Goal: Communication & Community: Answer question/provide support

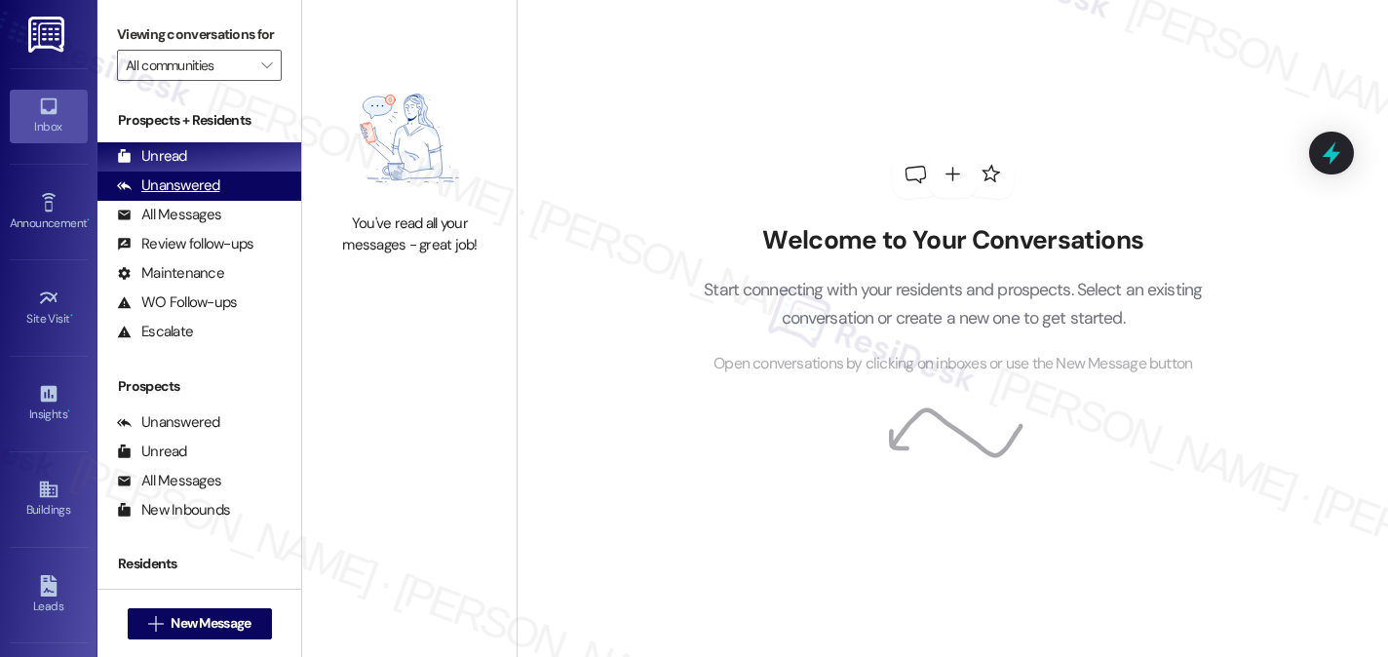
click at [193, 196] on div "Unanswered" at bounding box center [168, 185] width 103 height 20
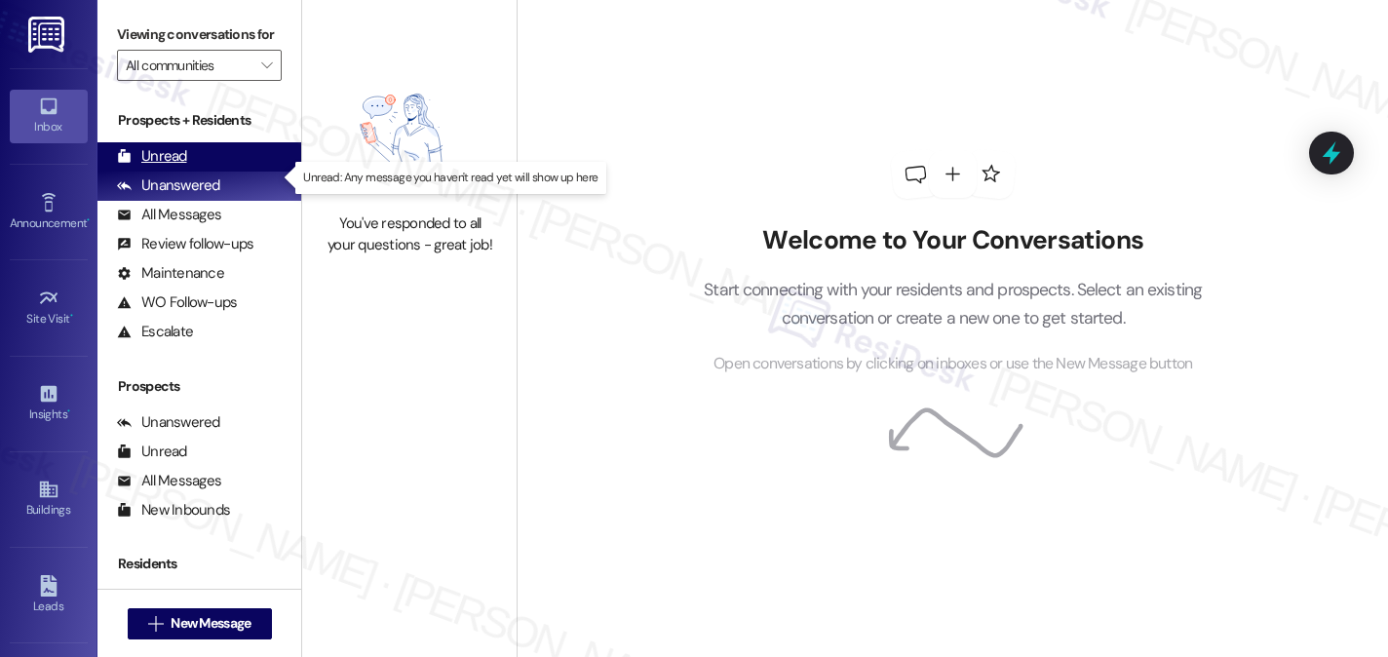
click at [197, 172] on div "Unread (0)" at bounding box center [199, 156] width 204 height 29
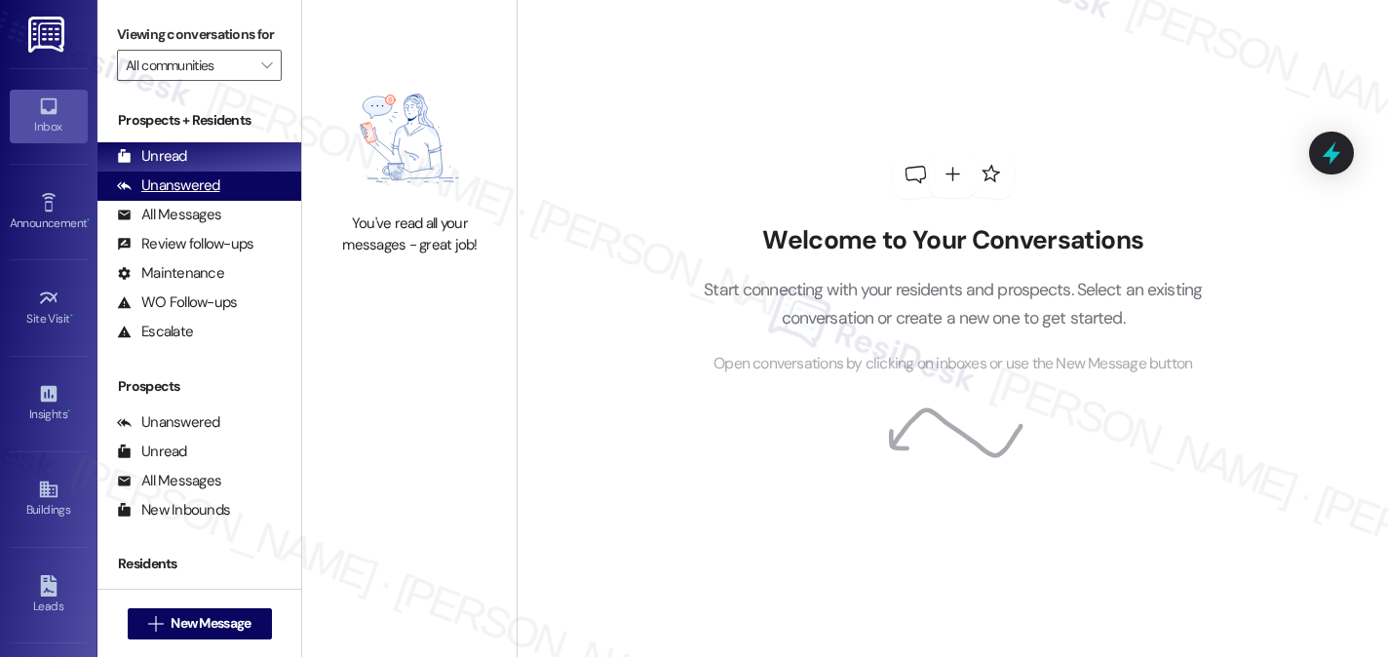
click at [153, 196] on div "Unanswered" at bounding box center [168, 185] width 103 height 20
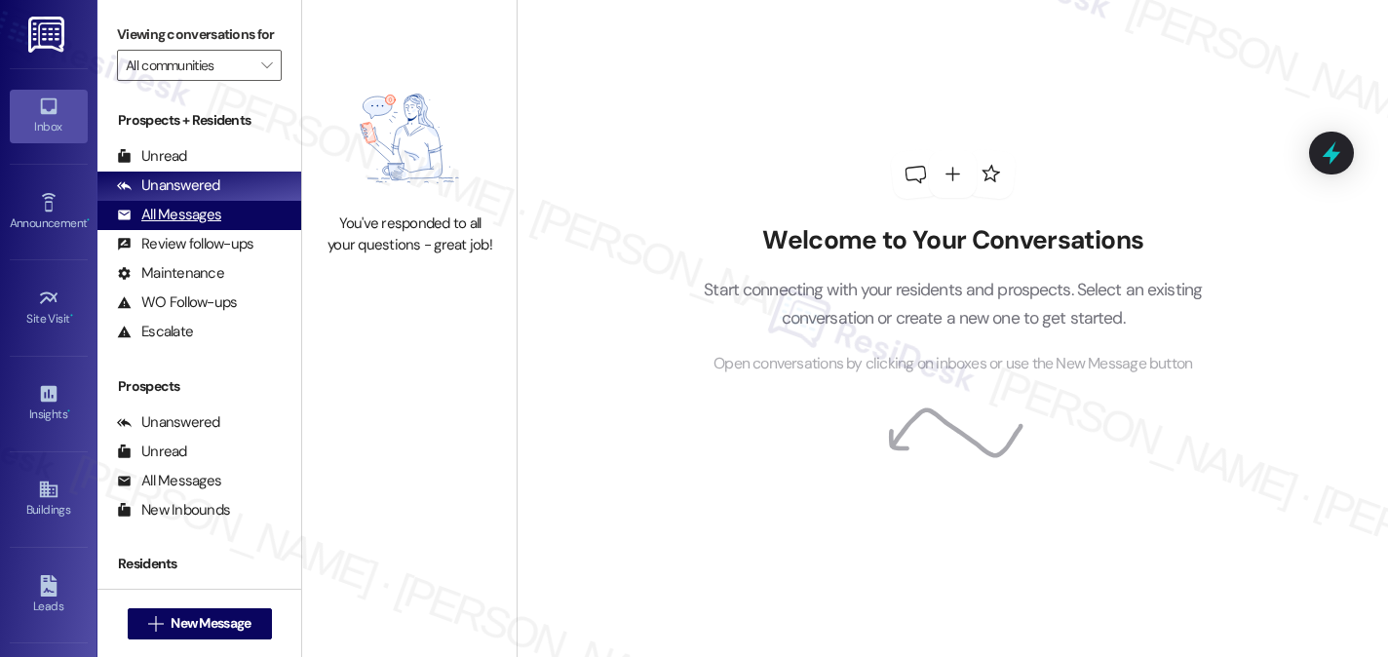
click at [202, 225] on div "All Messages" at bounding box center [169, 215] width 104 height 20
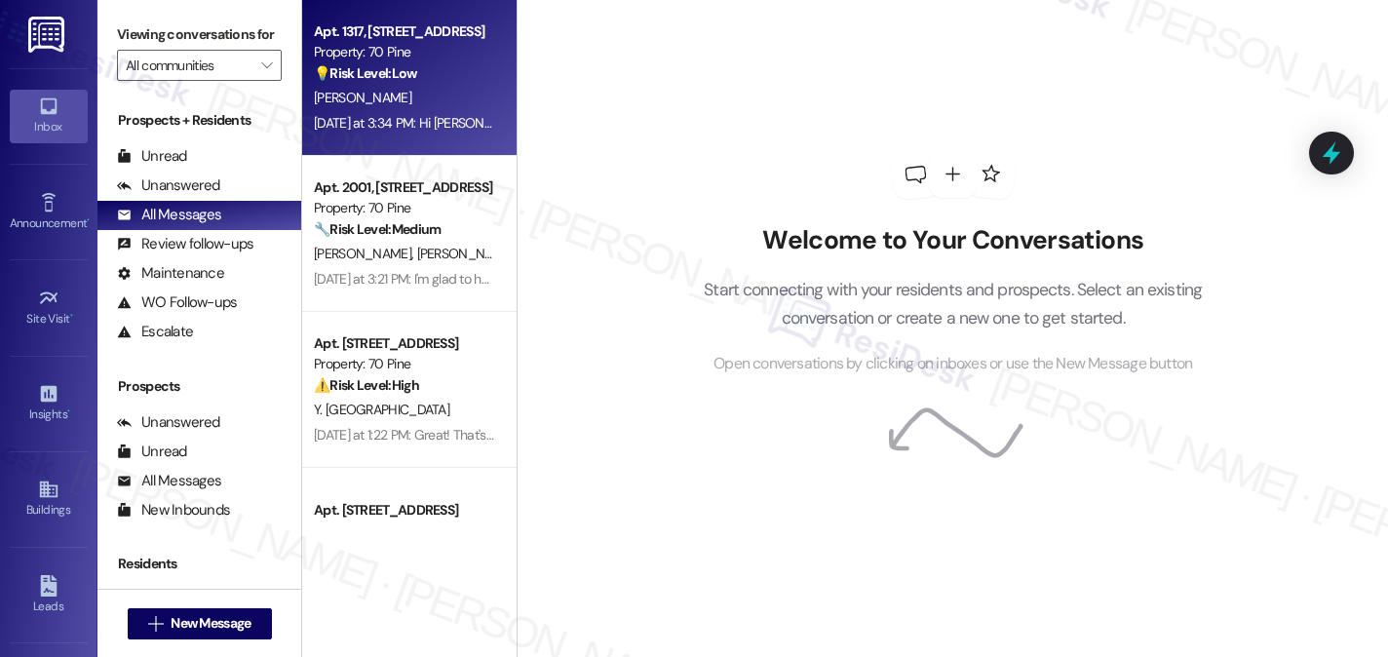
click at [431, 58] on div "Property: 70 Pine" at bounding box center [404, 52] width 180 height 20
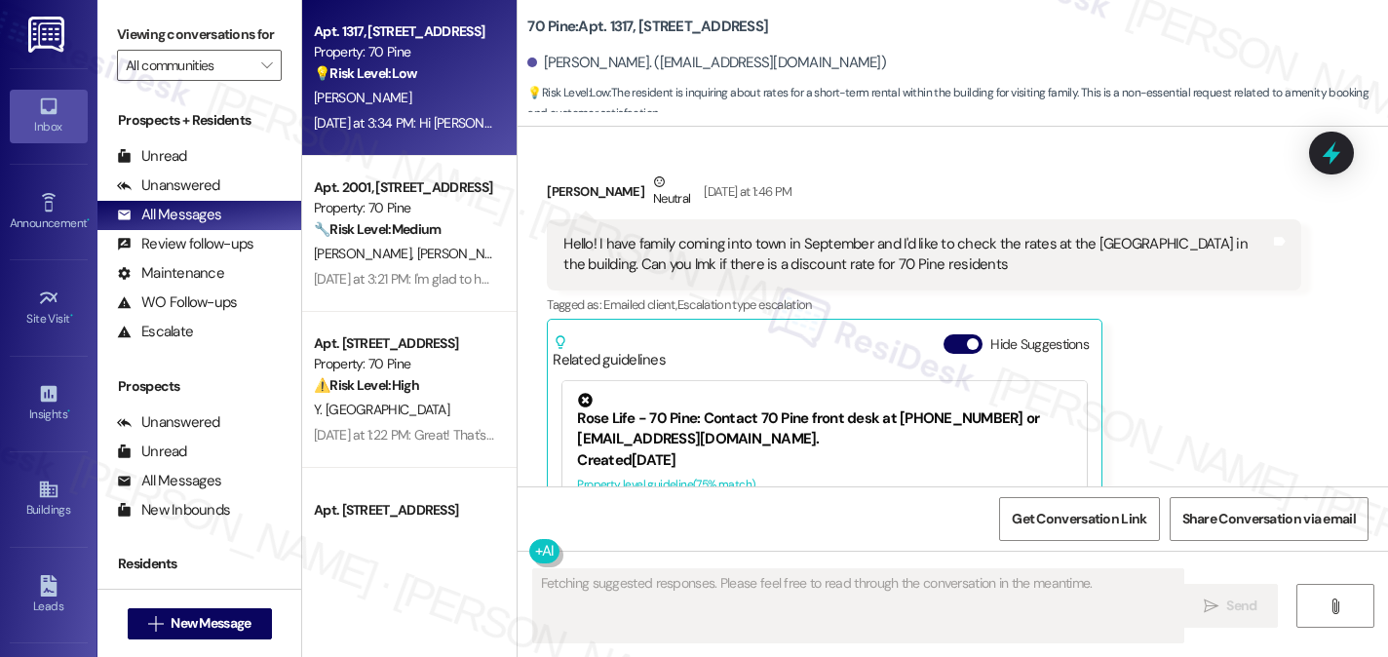
scroll to position [3837, 0]
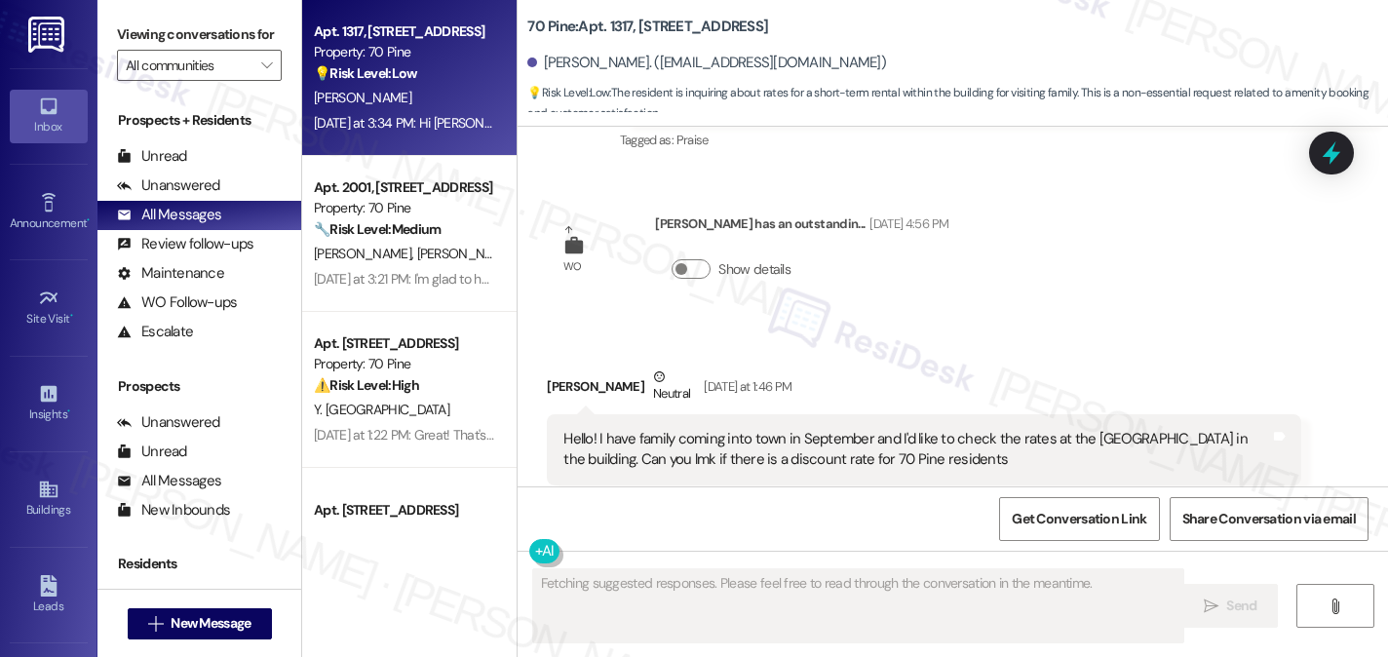
click at [668, 429] on div "Hello! I have family coming into town in September and I'd like to check the ra…" at bounding box center [916, 450] width 706 height 42
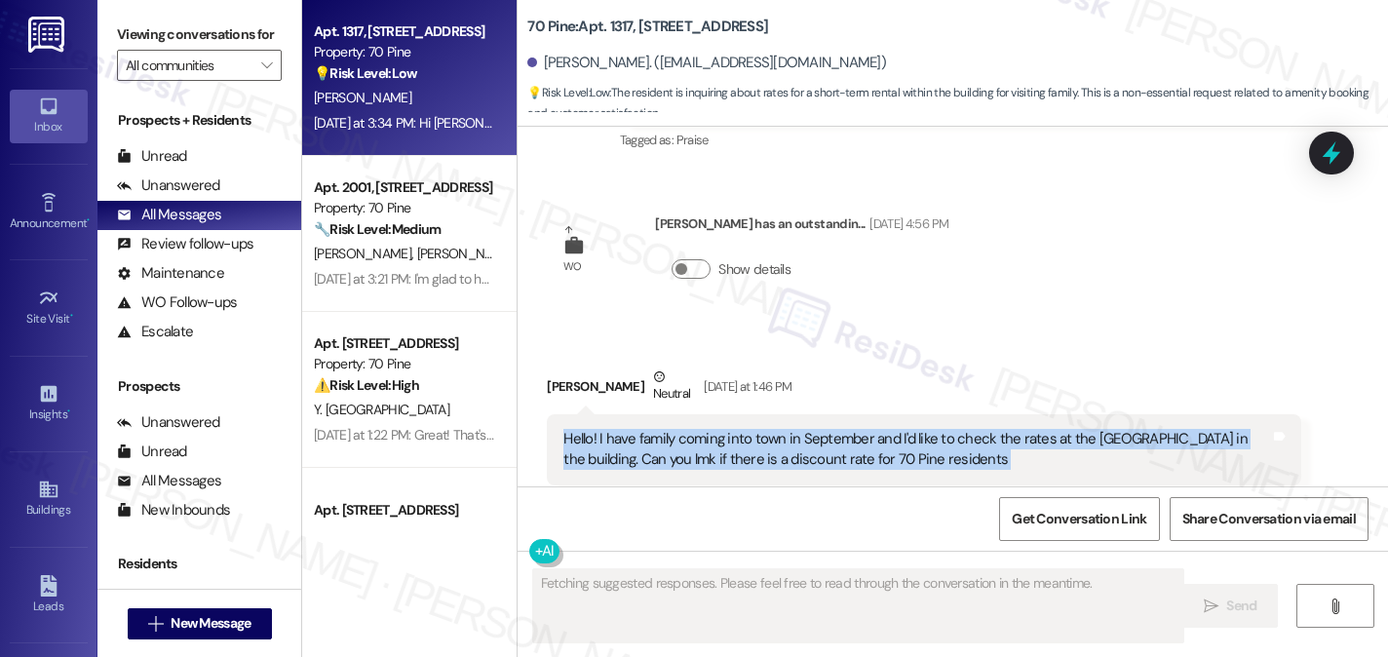
click at [668, 429] on div "Hello! I have family coming into town in September and I'd like to check the ra…" at bounding box center [916, 450] width 706 height 42
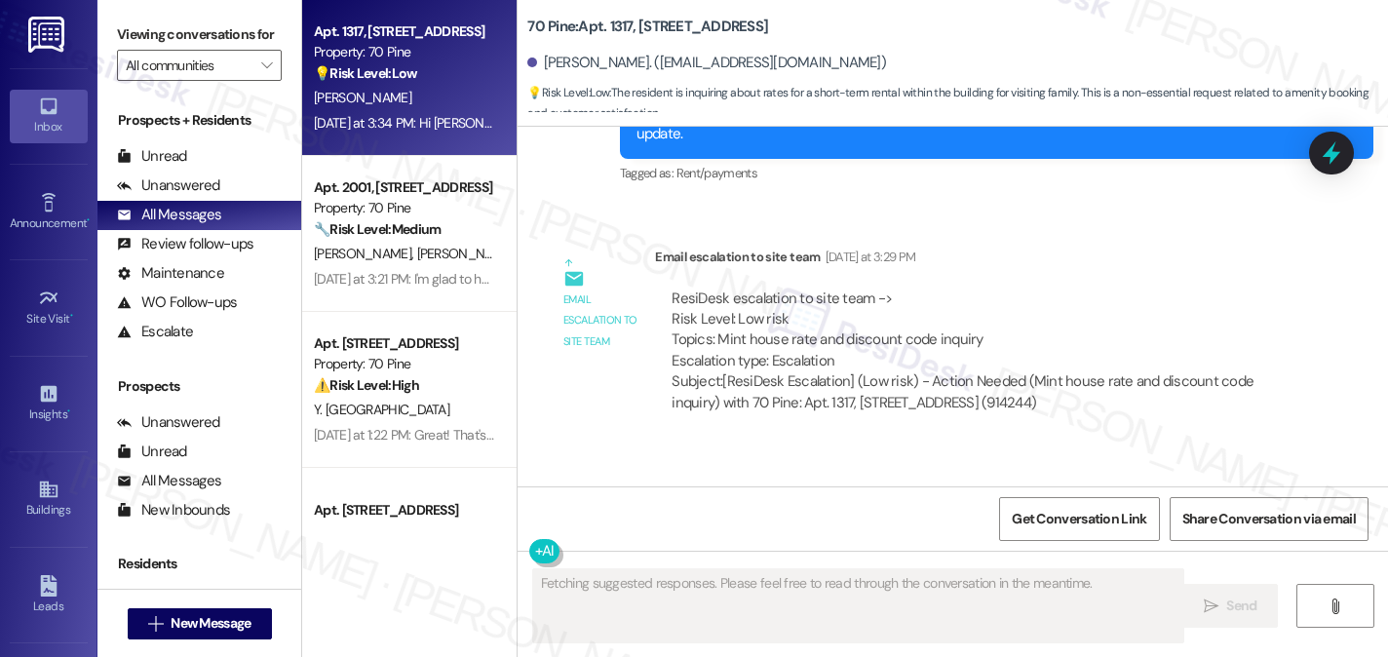
scroll to position [4792, 0]
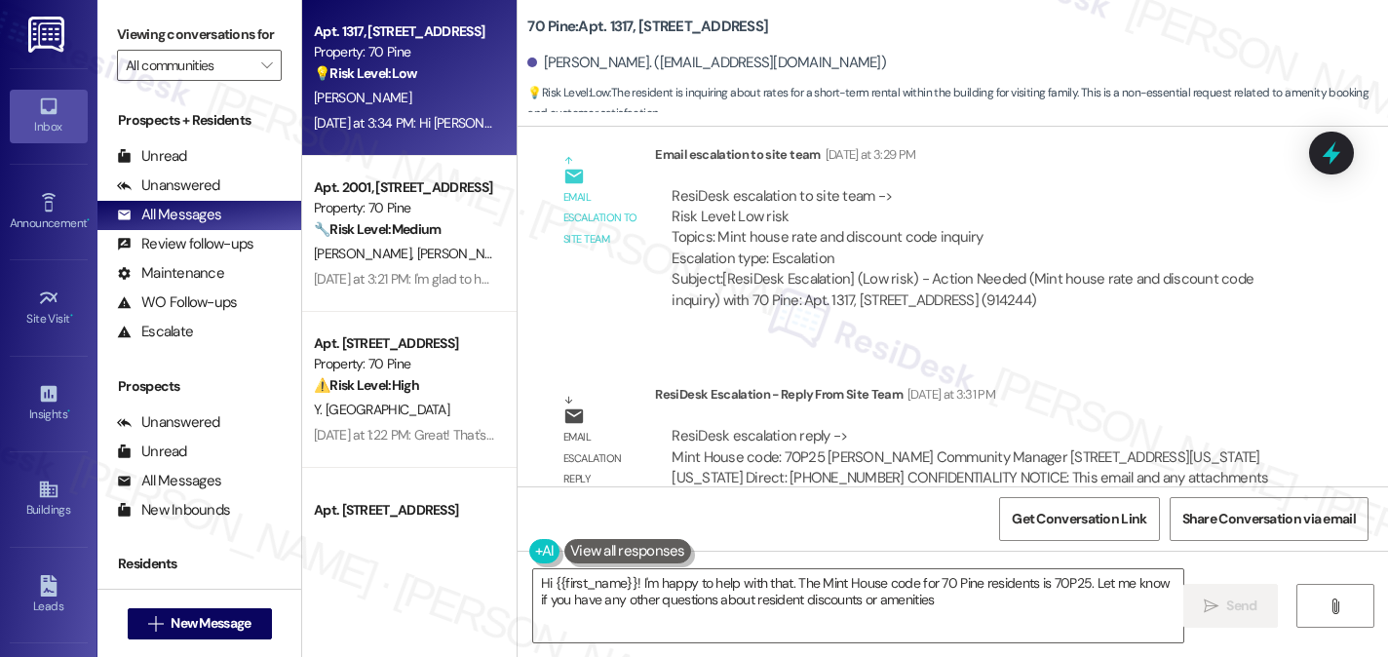
click at [973, 625] on div "Hi [PERSON_NAME], just a quick update from the team. The Mint House code is 70P…" at bounding box center [1076, 635] width 532 height 20
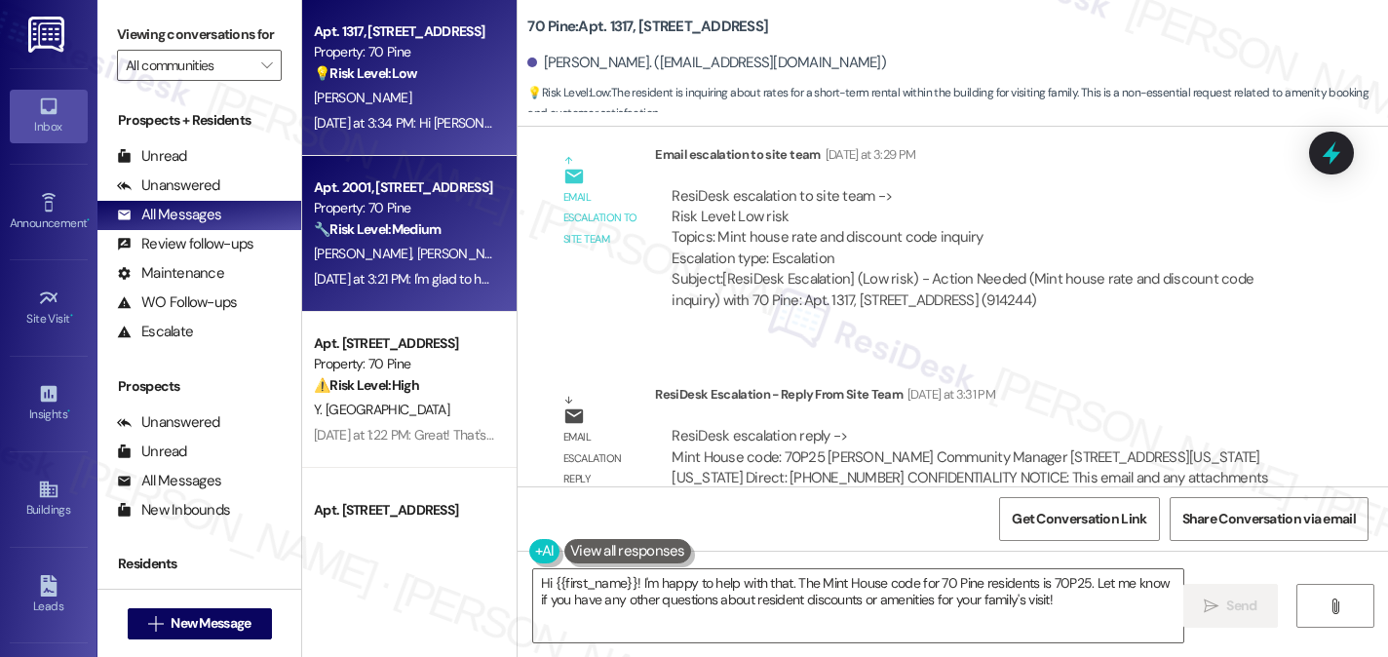
click at [405, 206] on div "Property: 70 Pine" at bounding box center [404, 208] width 180 height 20
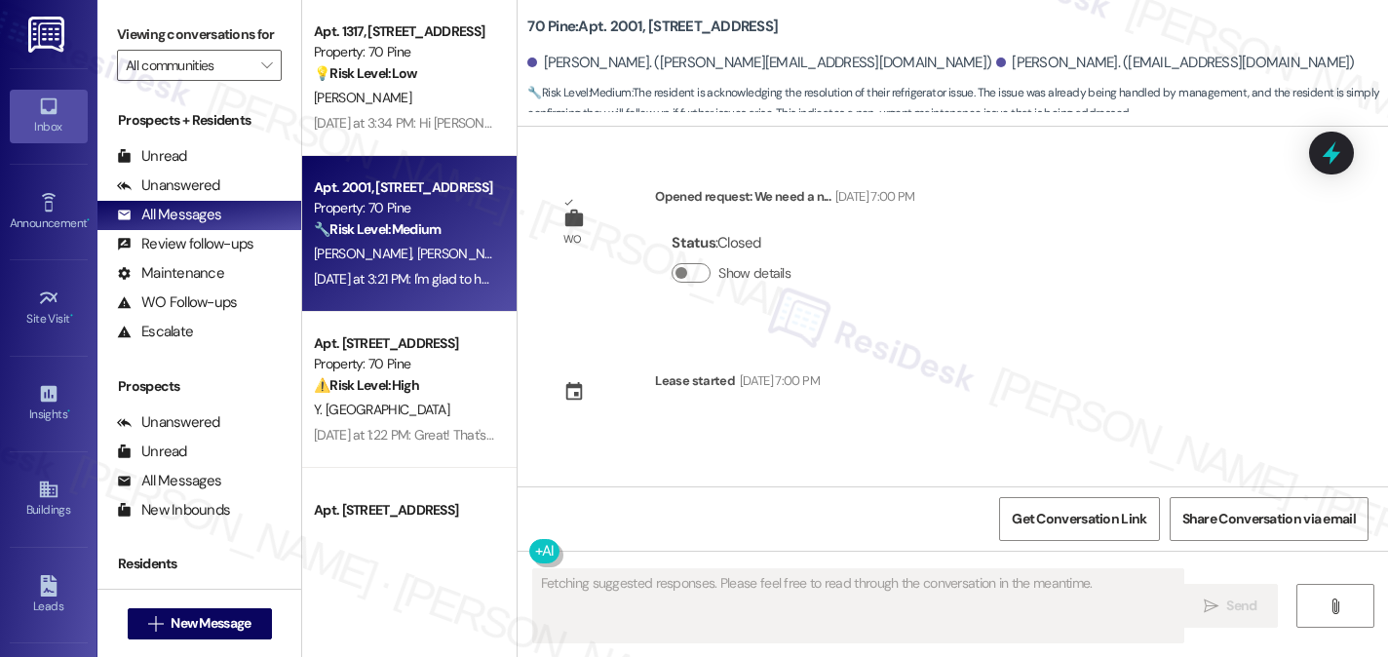
scroll to position [18702, 0]
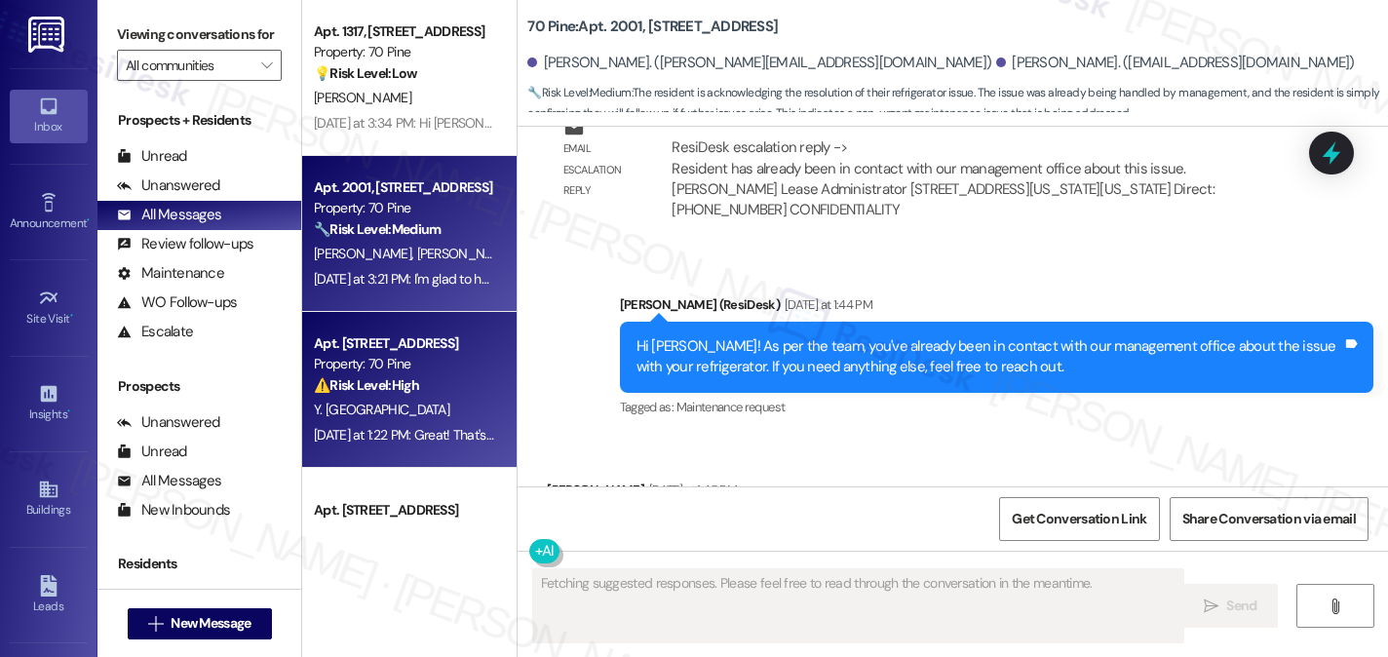
click at [436, 347] on div "Apt. [STREET_ADDRESS]" at bounding box center [404, 343] width 180 height 20
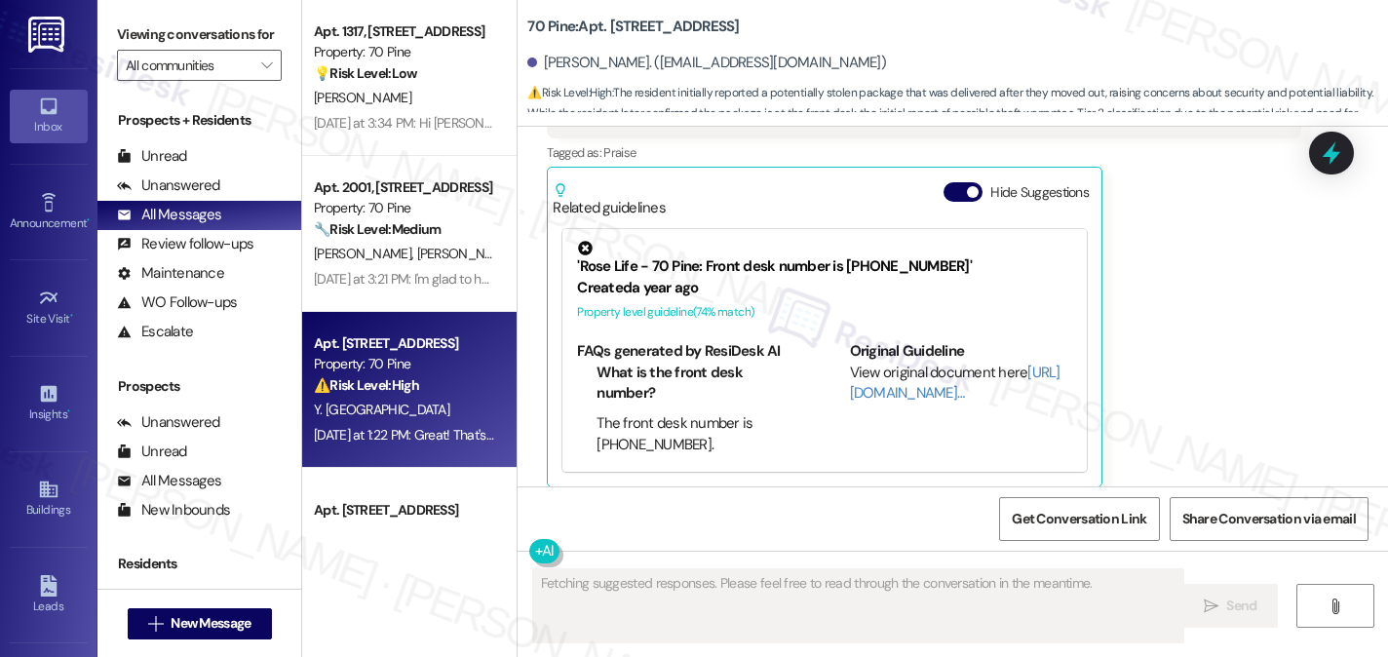
scroll to position [14643, 0]
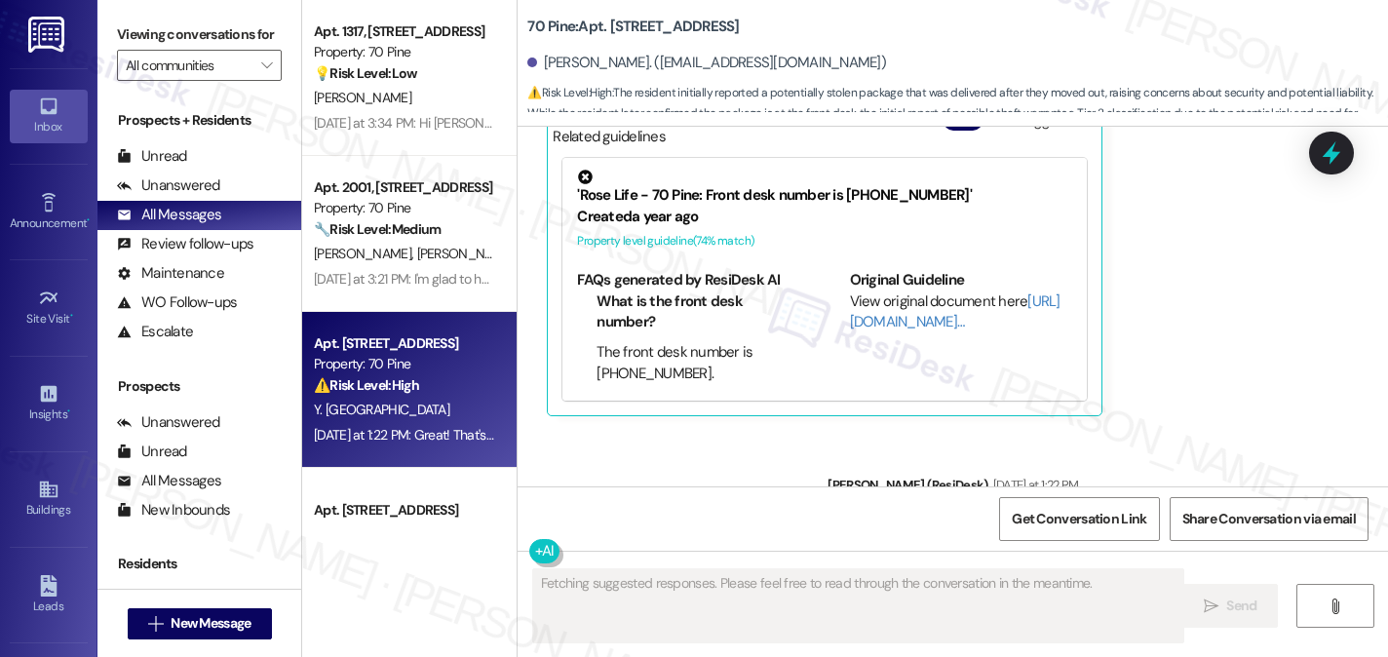
click at [974, 517] on div "Great! That's a relief! If anything else pops up, please don't hesitate to let …" at bounding box center [1093, 527] width 498 height 20
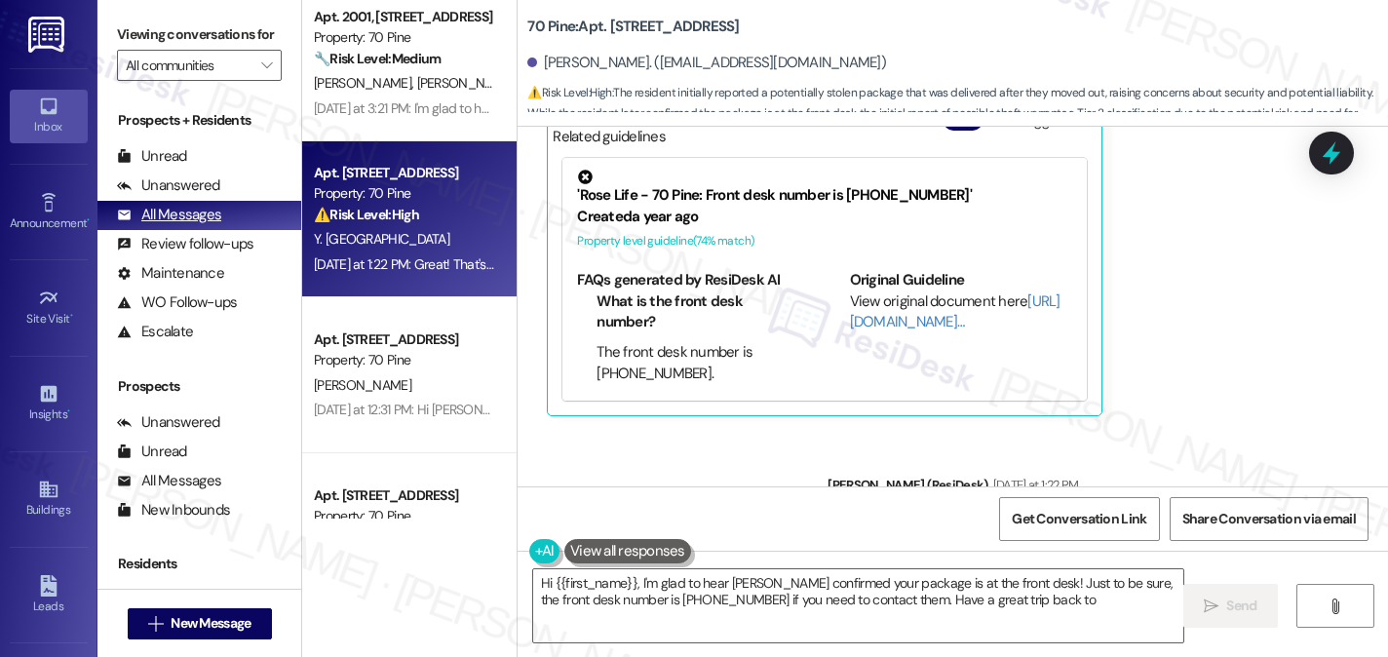
scroll to position [0, 0]
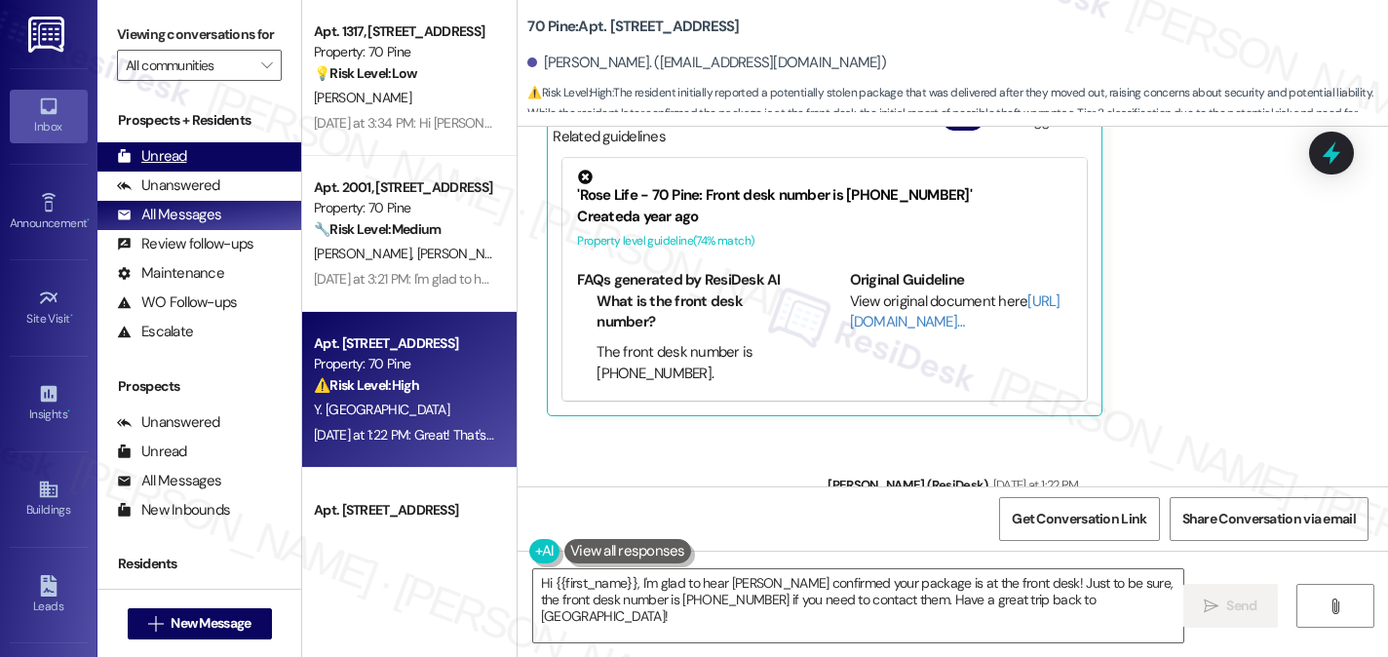
click at [150, 167] on div "Unread" at bounding box center [152, 156] width 70 height 20
